Goal: Navigation & Orientation: Go to known website

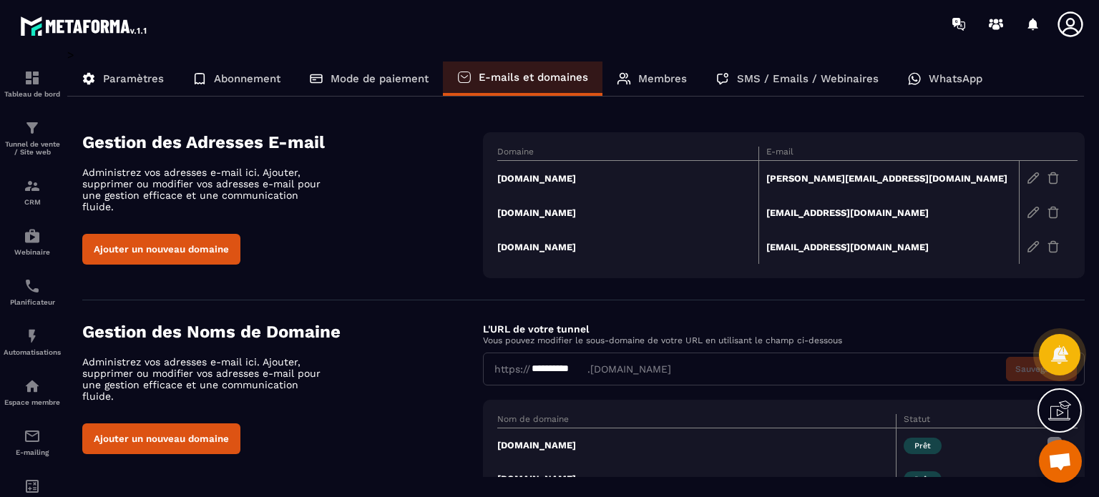
click at [1074, 22] on icon at bounding box center [1070, 23] width 25 height 25
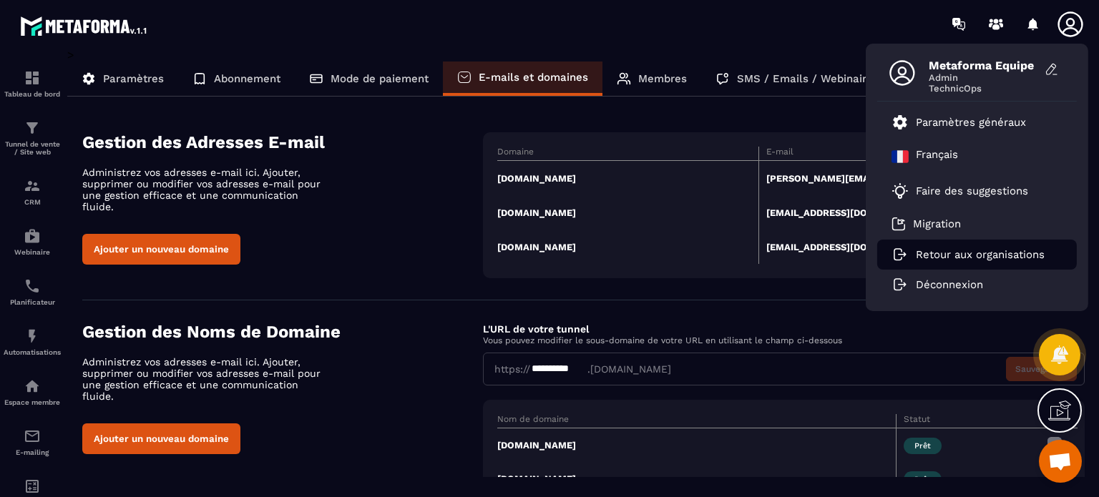
click at [969, 243] on li "Retour aux organisations" at bounding box center [977, 255] width 200 height 30
click at [947, 255] on p "Retour aux organisations" at bounding box center [980, 254] width 129 height 13
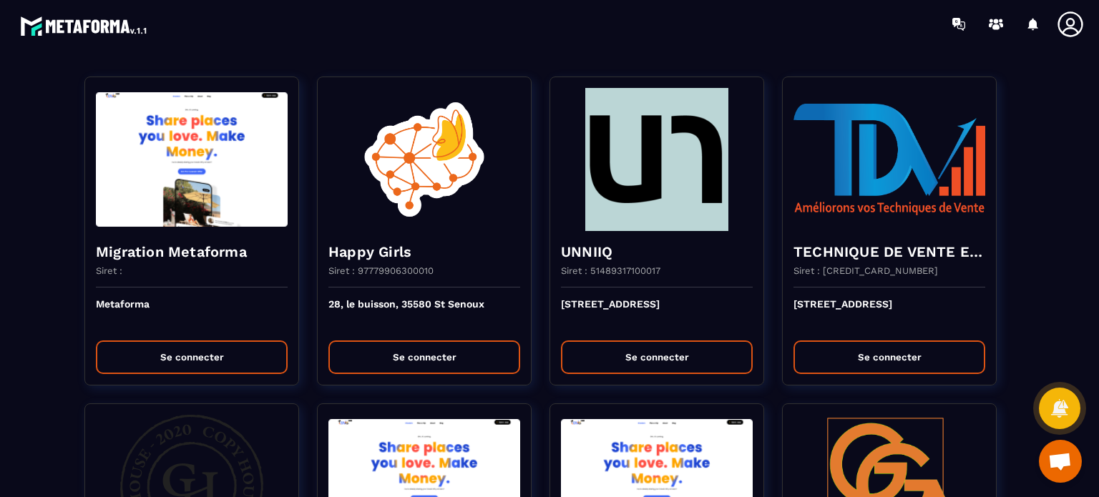
click at [452, 48] on section "Migration Metaforma Siret : Metaforma Se connecter Happy Girls Siret : 97779906…" at bounding box center [549, 272] width 1099 height 449
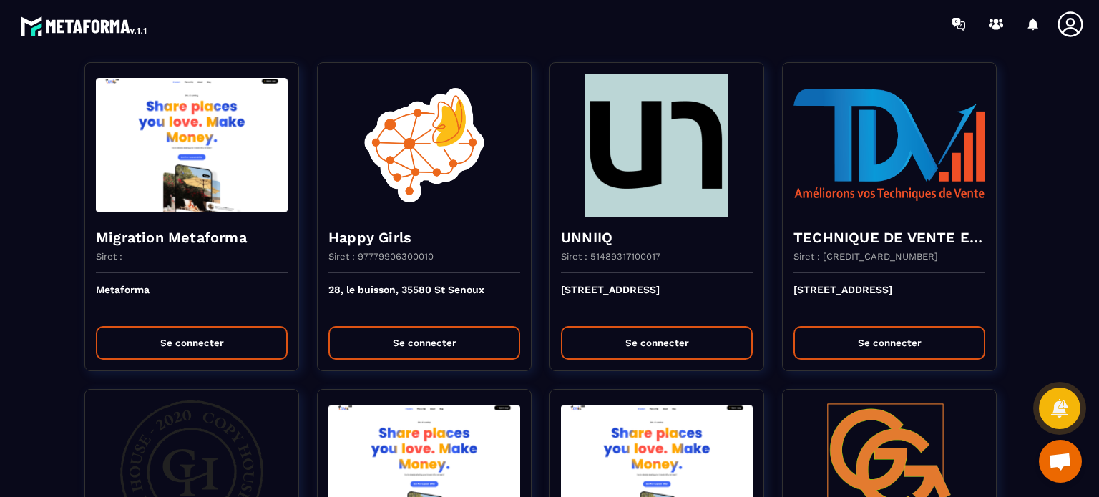
click at [575, 34] on div at bounding box center [633, 24] width 931 height 48
click at [562, 38] on div at bounding box center [633, 24] width 931 height 48
click at [449, 36] on div at bounding box center [633, 24] width 931 height 48
click at [457, 34] on div at bounding box center [633, 24] width 931 height 48
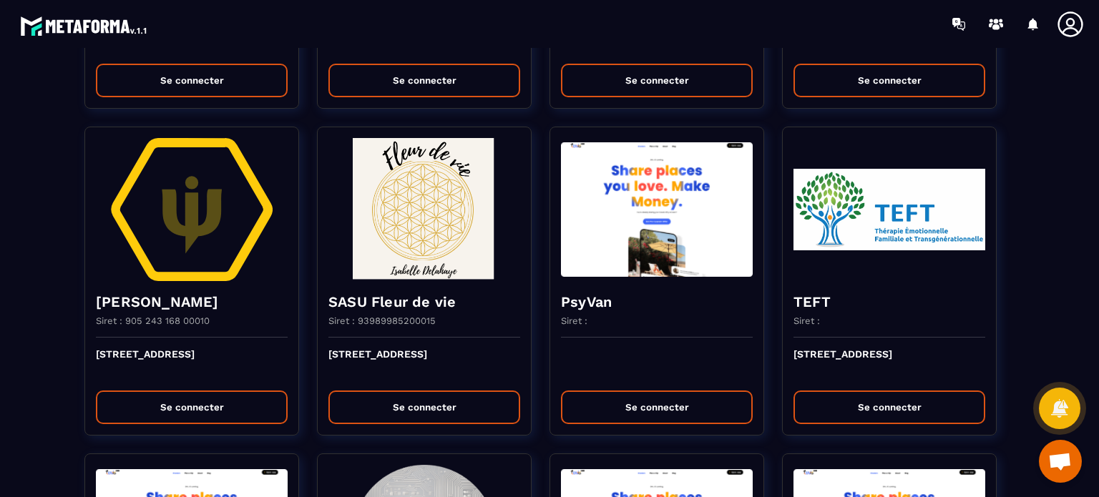
scroll to position [2550, 0]
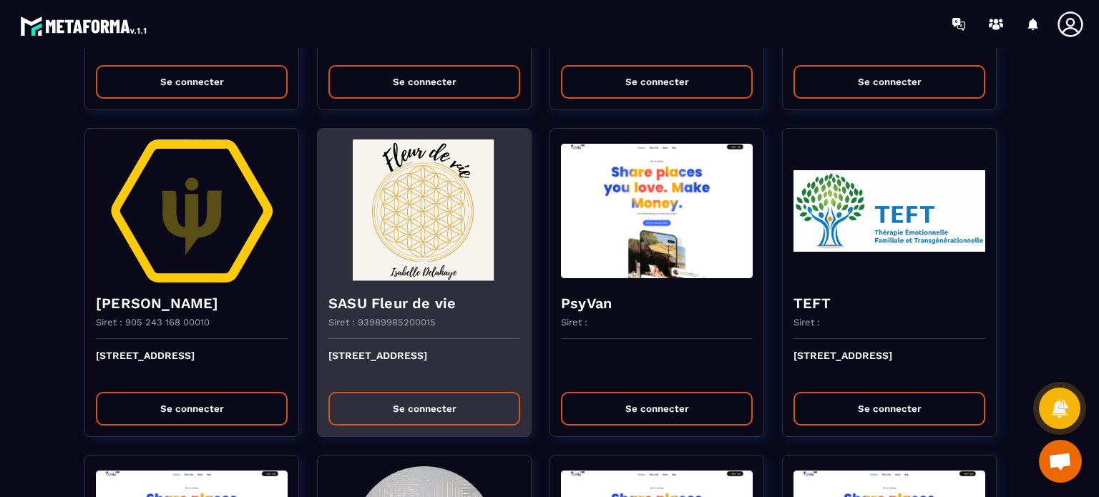
click at [439, 403] on button "Se connecter" at bounding box center [424, 409] width 192 height 34
